Goal: Task Accomplishment & Management: Manage account settings

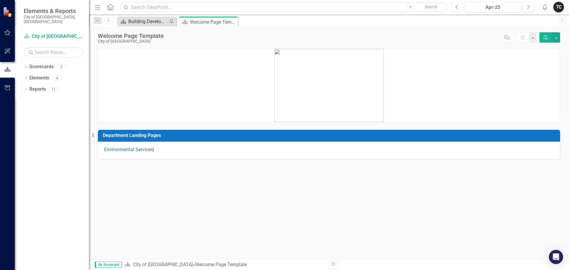
click at [142, 21] on div "Building Development Services" at bounding box center [147, 21] width 39 height 7
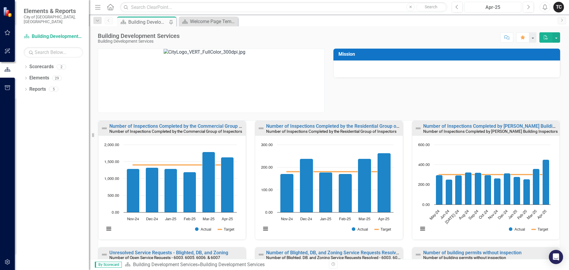
click at [508, 7] on div "Apr-25" at bounding box center [492, 7] width 53 height 7
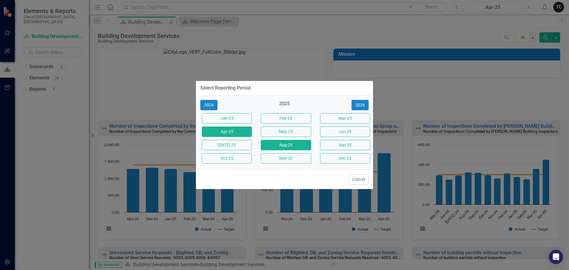
click at [293, 145] on button "Aug-25" at bounding box center [286, 145] width 50 height 10
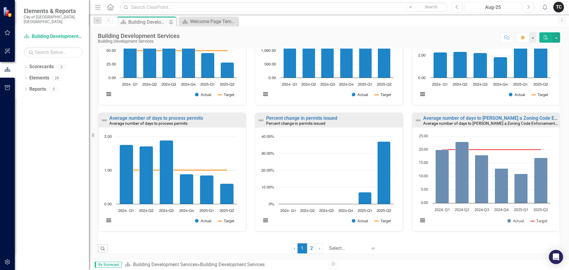
scroll to position [388, 0]
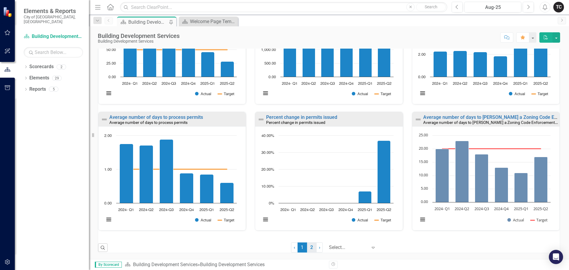
click at [308, 249] on link "2" at bounding box center [311, 247] width 9 height 10
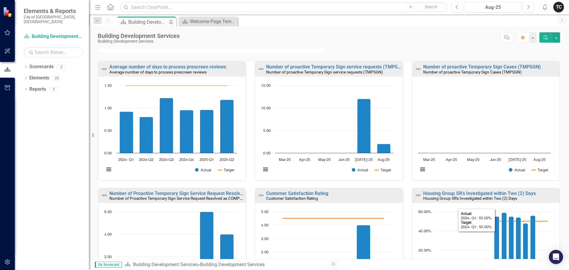
scroll to position [0, 0]
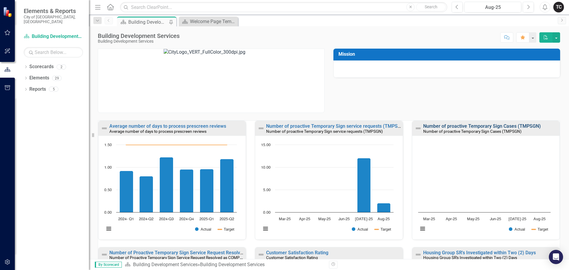
click at [445, 126] on link "Number of proactive Temporary Sign Cases (TMPSGN)" at bounding box center [482, 126] width 118 height 6
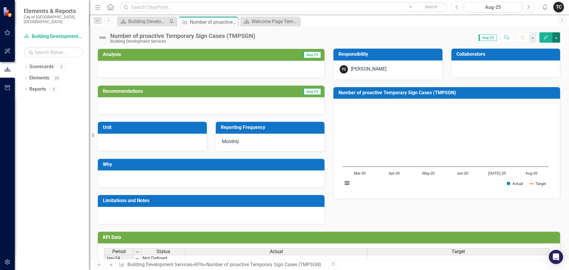
click at [558, 37] on button "button" at bounding box center [556, 37] width 8 height 10
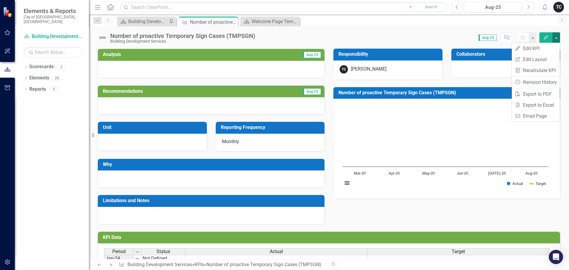
click at [554, 37] on button "button" at bounding box center [556, 37] width 8 height 10
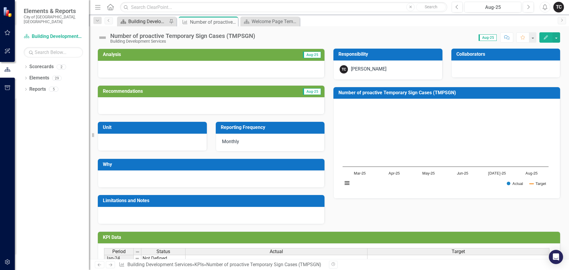
click at [145, 22] on div "Building Development Services" at bounding box center [147, 21] width 39 height 7
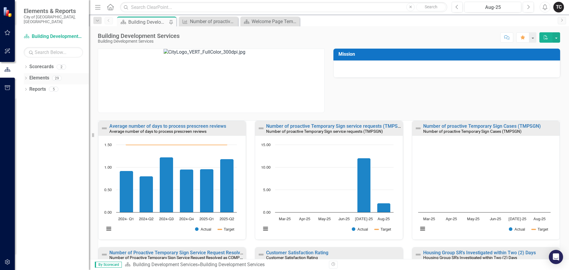
click at [27, 77] on icon "Dropdown" at bounding box center [26, 78] width 4 height 3
click at [46, 97] on link "KPI KPIs" at bounding box center [41, 100] width 18 height 7
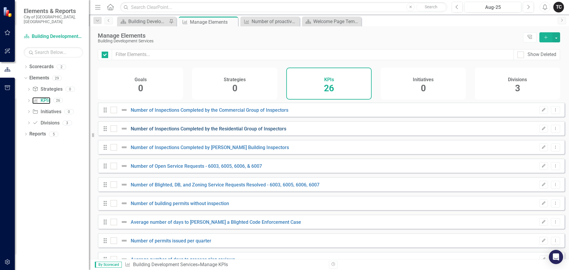
checkbox input "false"
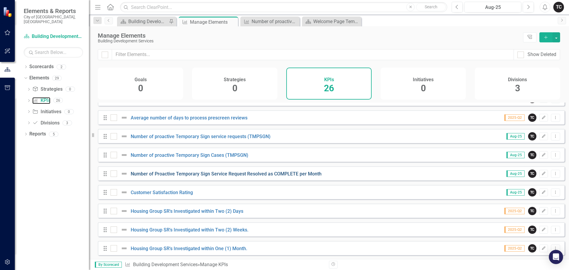
scroll to position [207, 0]
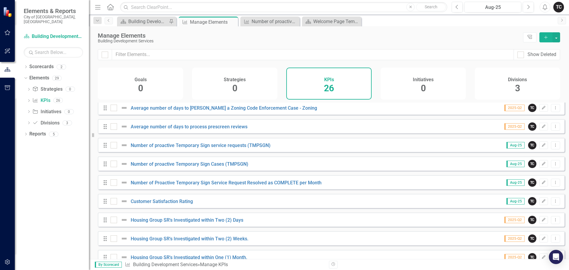
click at [105, 167] on icon "Drag" at bounding box center [105, 164] width 8 height 6
drag, startPoint x: 159, startPoint y: 169, endPoint x: 147, endPoint y: 169, distance: 12.4
click at [147, 167] on link "Number of proactive Temporary Sign Cases (TMPSGN)" at bounding box center [190, 164] width 118 height 6
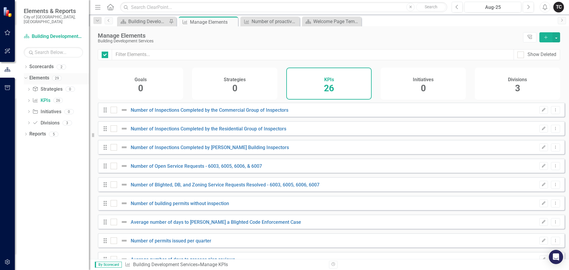
checkbox input "false"
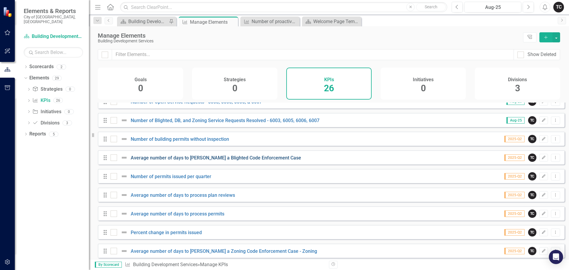
scroll to position [178, 0]
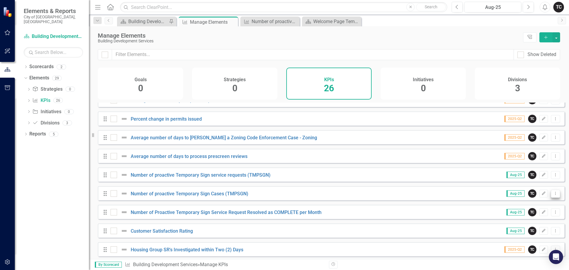
click at [553, 195] on icon "Dropdown Menu" at bounding box center [555, 193] width 5 height 4
click at [535, 240] on link "Trash Delete KPI" at bounding box center [531, 240] width 47 height 11
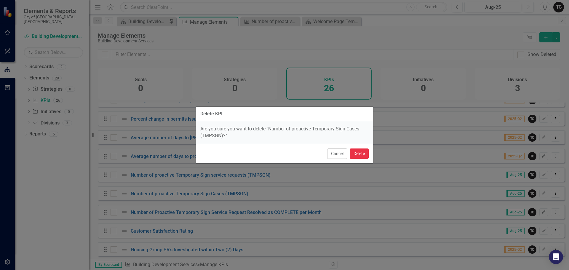
click at [361, 154] on button "Delete" at bounding box center [358, 153] width 19 height 10
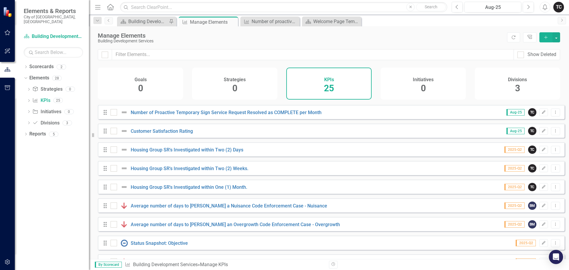
scroll to position [255, 0]
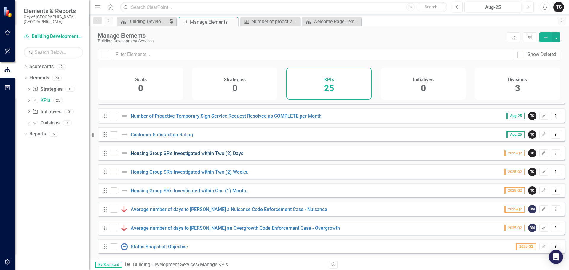
click at [187, 156] on link "Housing Group SR's Investigated within Two (2) Days" at bounding box center [187, 153] width 113 height 6
